Goal: Task Accomplishment & Management: Complete application form

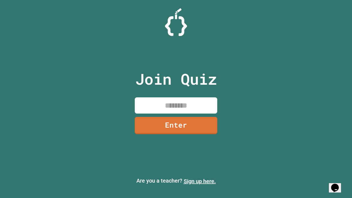
click at [199, 181] on link "Sign up here." at bounding box center [199, 181] width 32 height 7
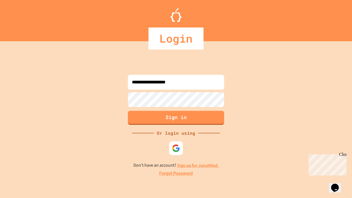
type input "**********"
